Goal: Transaction & Acquisition: Purchase product/service

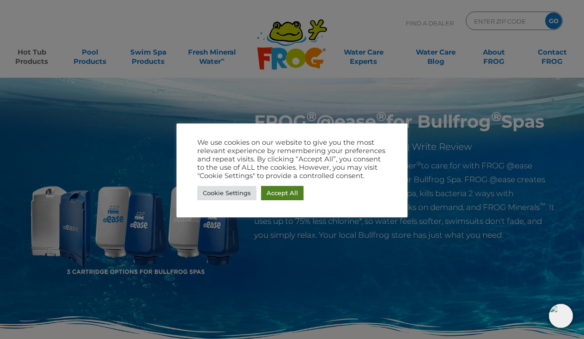
click at [285, 193] on link "Accept All" at bounding box center [282, 193] width 43 height 14
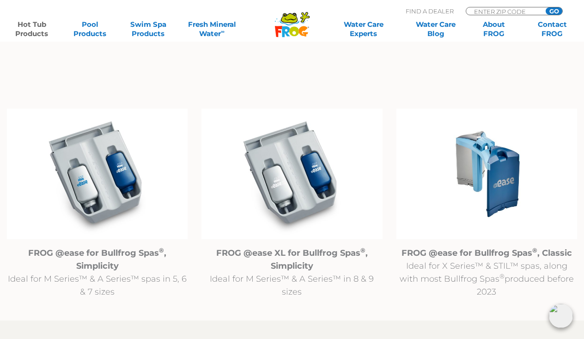
scroll to position [907, 0]
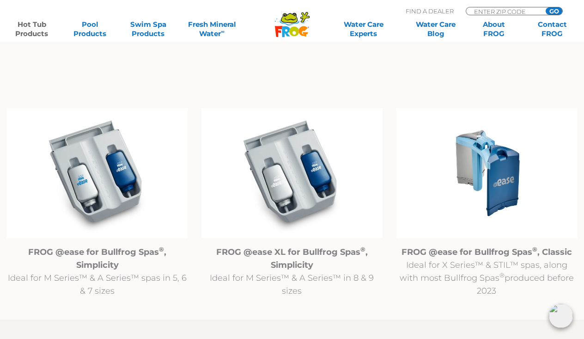
click at [489, 163] on img at bounding box center [487, 173] width 181 height 130
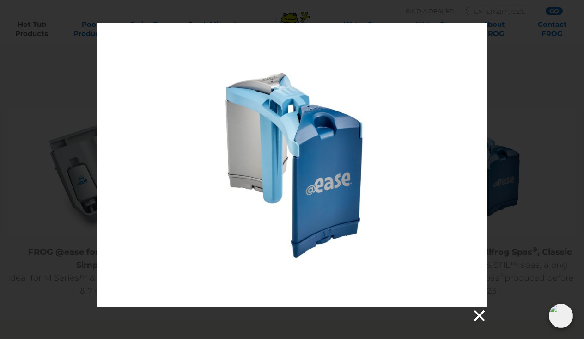
click at [479, 313] on link at bounding box center [479, 316] width 14 height 14
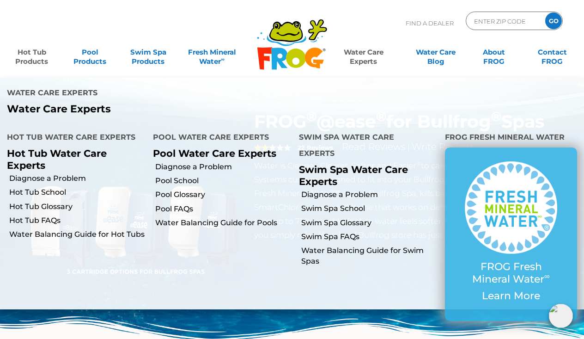
scroll to position [0, 0]
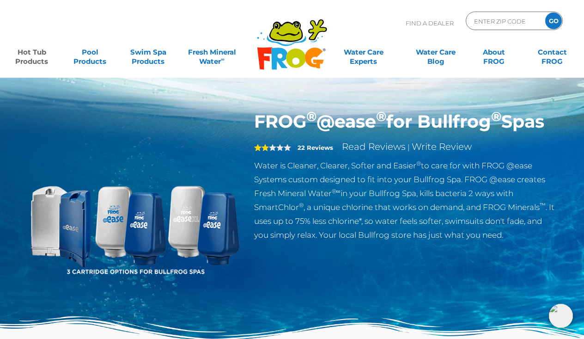
click at [415, 289] on div "FROG ® @ease ® for Bullfrog ® Spas 2 22 Reviews Read Reviews | Write Review Wat…" at bounding box center [292, 234] width 541 height 246
click at [496, 25] on input "Zip Code Form" at bounding box center [504, 20] width 62 height 13
type input "94507"
click at [554, 21] on input "GO" at bounding box center [554, 20] width 17 height 17
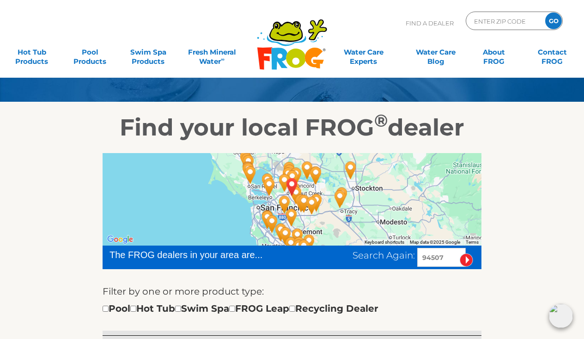
scroll to position [77, 0]
click at [172, 219] on div at bounding box center [292, 199] width 379 height 92
click at [441, 232] on div at bounding box center [292, 199] width 379 height 92
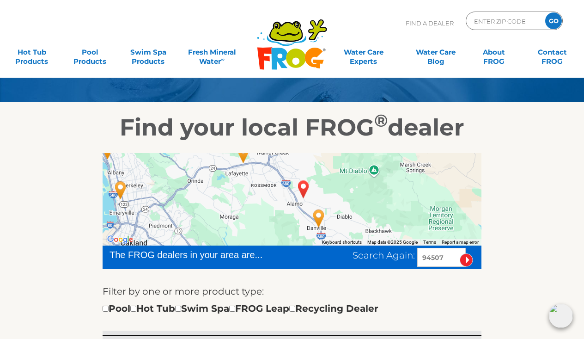
drag, startPoint x: 375, startPoint y: 225, endPoint x: 376, endPoint y: 143, distance: 81.9
click at [319, 216] on img "Leslie's Poolmart Inc # 251 - 3 miles away." at bounding box center [318, 218] width 21 height 25
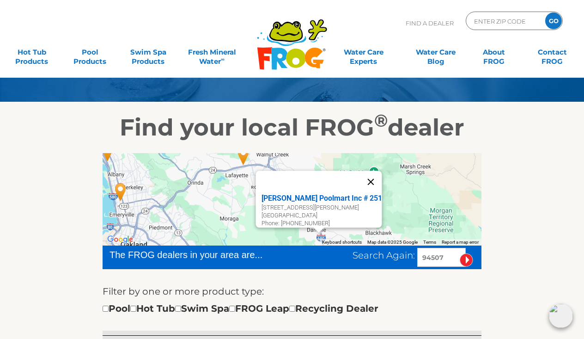
click at [373, 177] on button "Close" at bounding box center [371, 182] width 22 height 22
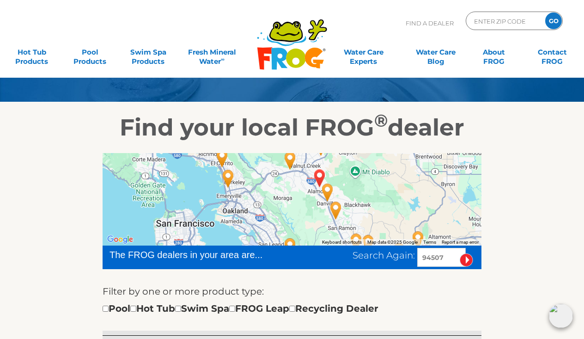
click at [291, 159] on img "Leslie's Poolmart Inc # 354 - 6 miles away." at bounding box center [290, 160] width 21 height 25
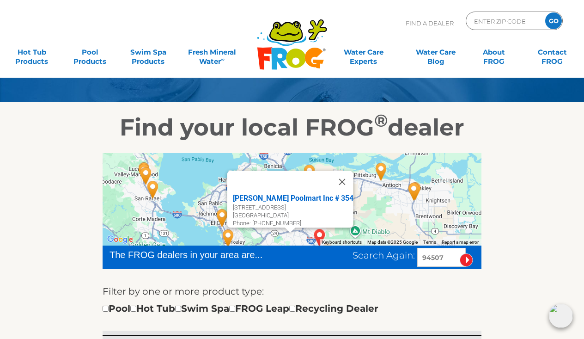
click at [372, 202] on div "Leslie's Poolmart Inc # 354 3389 Mt Diablo Blvd Lafayette, CA 94549 Phone: 925-…" at bounding box center [292, 199] width 379 height 92
